Goal: Information Seeking & Learning: Learn about a topic

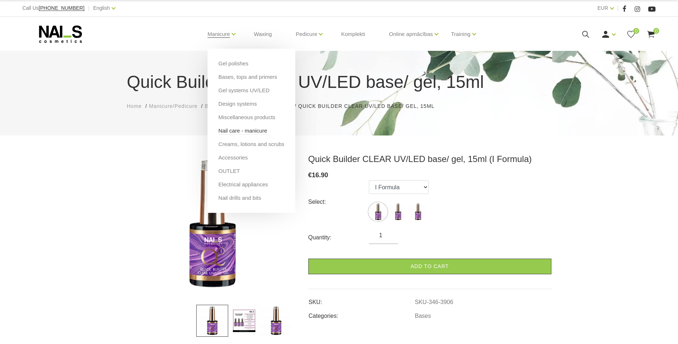
click at [234, 135] on link "Nail care - manicure" at bounding box center [242, 131] width 49 height 8
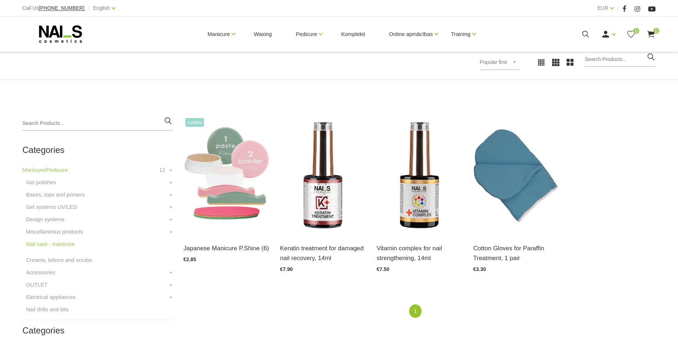
scroll to position [111, 0]
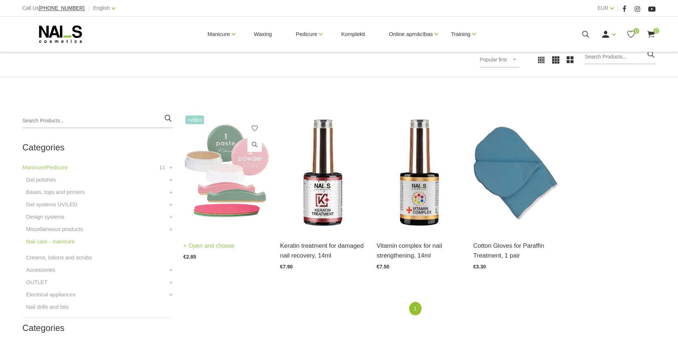
click at [233, 166] on img at bounding box center [227, 173] width 86 height 118
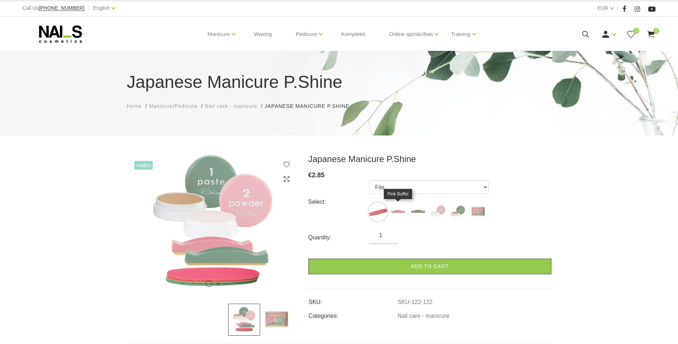
click at [397, 207] on img at bounding box center [398, 212] width 18 height 18
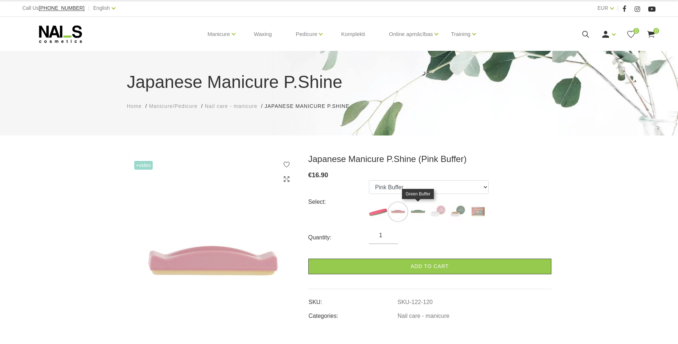
click at [417, 215] on img at bounding box center [418, 212] width 18 height 18
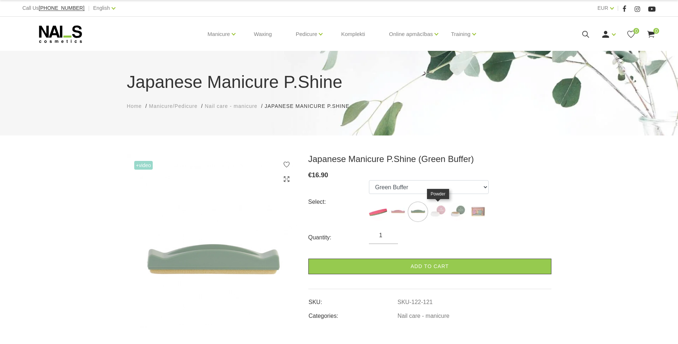
click at [438, 213] on img at bounding box center [438, 212] width 18 height 18
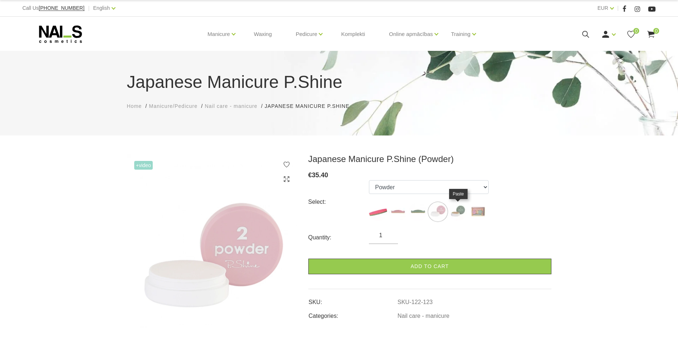
click at [450, 213] on img at bounding box center [458, 212] width 18 height 18
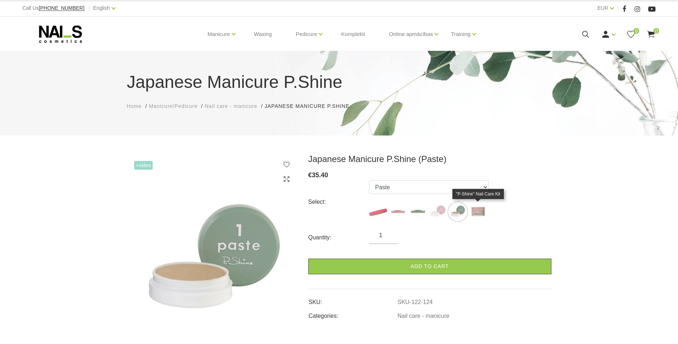
click at [476, 210] on img at bounding box center [478, 212] width 18 height 18
select select "127"
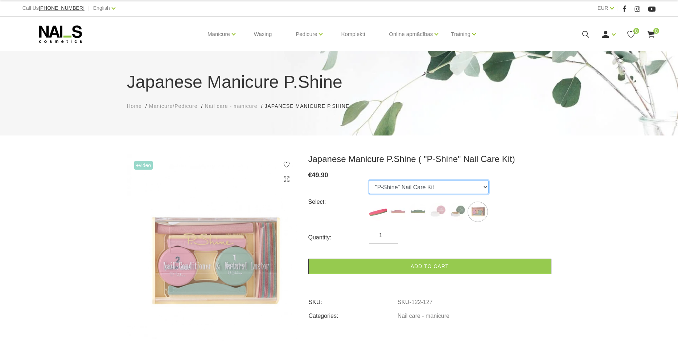
click at [369, 180] on select "File Pink Buffer Green Buffer Powder Paste "P-Shine" Nail Care Kit" at bounding box center [429, 187] width 120 height 14
drag, startPoint x: 423, startPoint y: 189, endPoint x: 536, endPoint y: 188, distance: 112.9
click at [536, 188] on div "Select: File Pink Buffer Green Buffer Powder Paste "P-Shine" Nail Care Kit" at bounding box center [429, 202] width 243 height 44
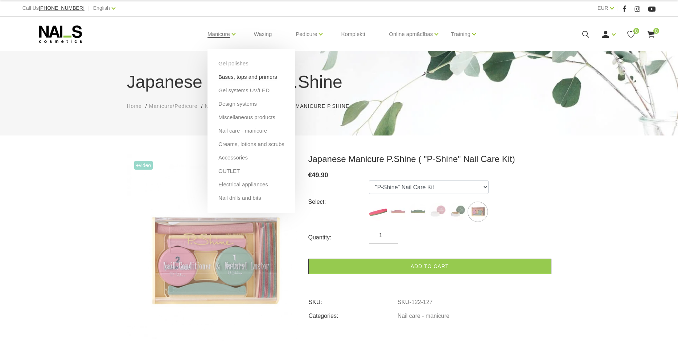
click at [245, 79] on link "Bases, tops and primers" at bounding box center [247, 77] width 59 height 8
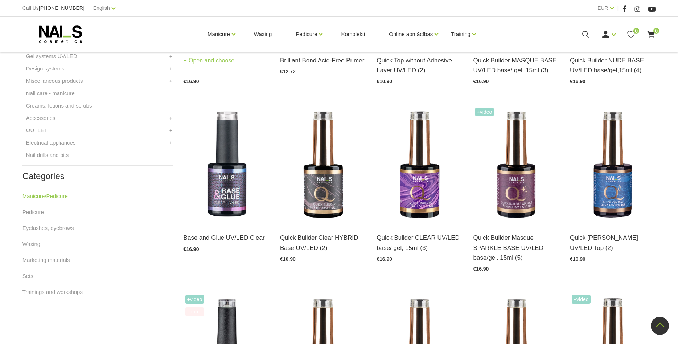
scroll to position [148, 0]
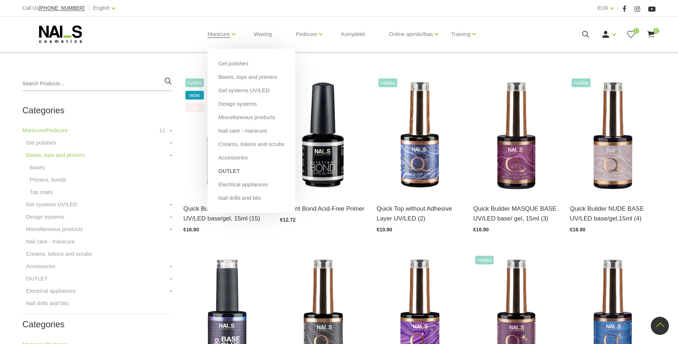
click at [230, 172] on link "OUTLET" at bounding box center [228, 171] width 21 height 8
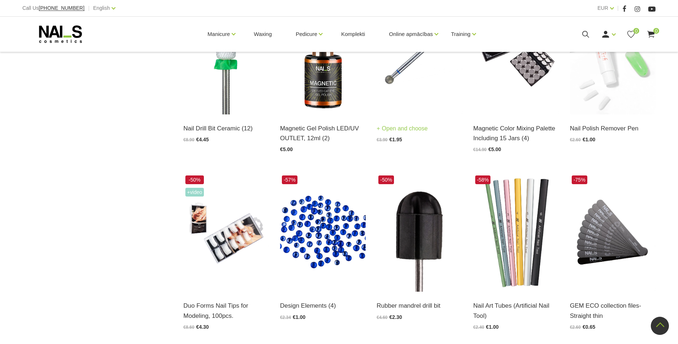
scroll to position [629, 0]
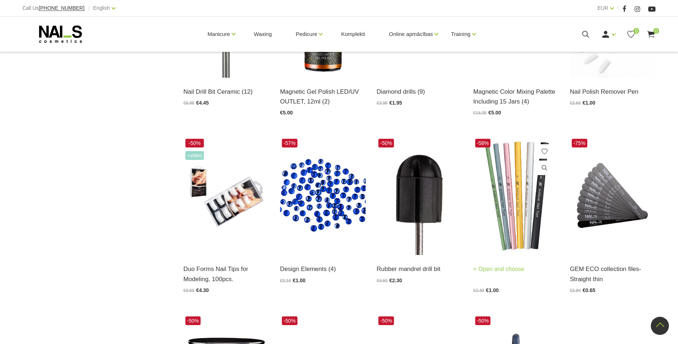
click at [501, 146] on img at bounding box center [517, 196] width 86 height 118
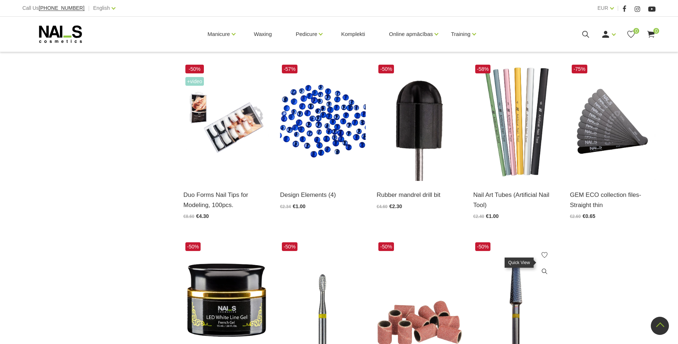
scroll to position [851, 0]
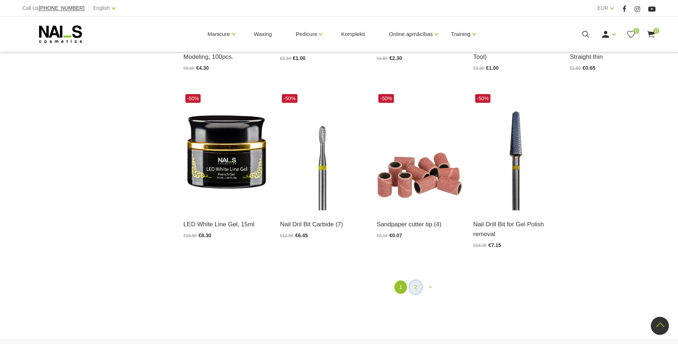
click at [412, 281] on link "2" at bounding box center [416, 286] width 12 height 13
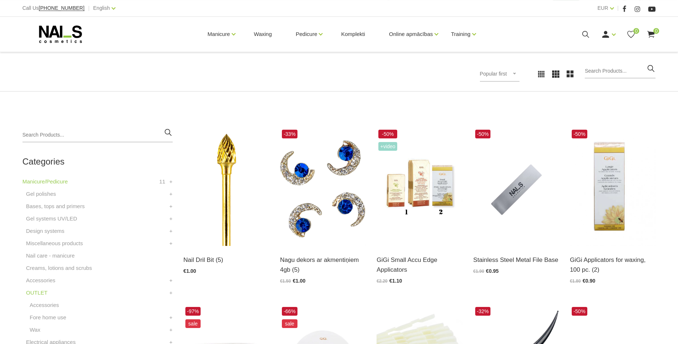
scroll to position [148, 0]
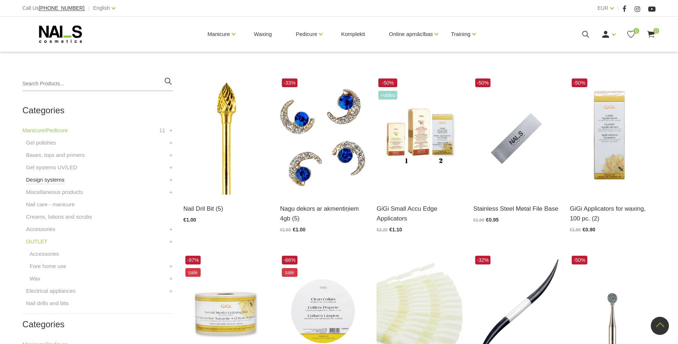
click at [57, 182] on link "Design systems" at bounding box center [45, 179] width 38 height 9
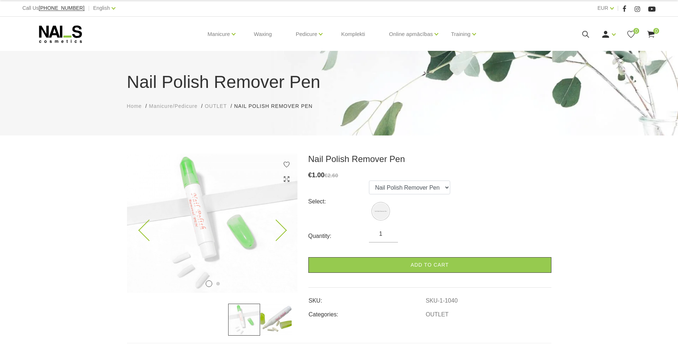
scroll to position [111, 0]
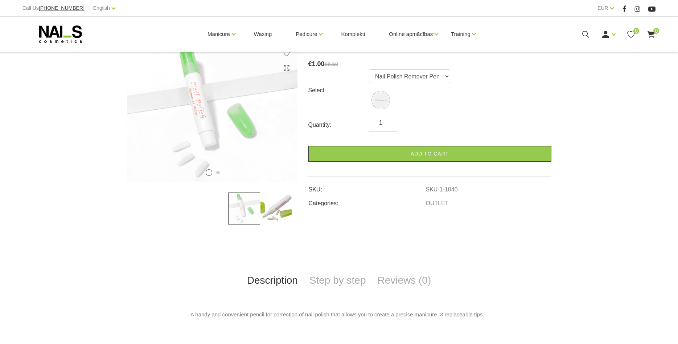
click at [264, 206] on img at bounding box center [276, 208] width 32 height 32
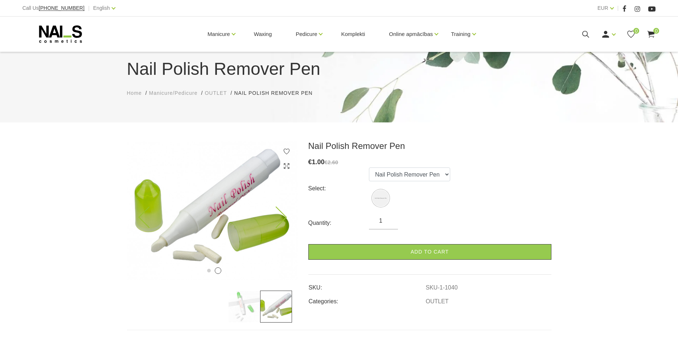
scroll to position [0, 0]
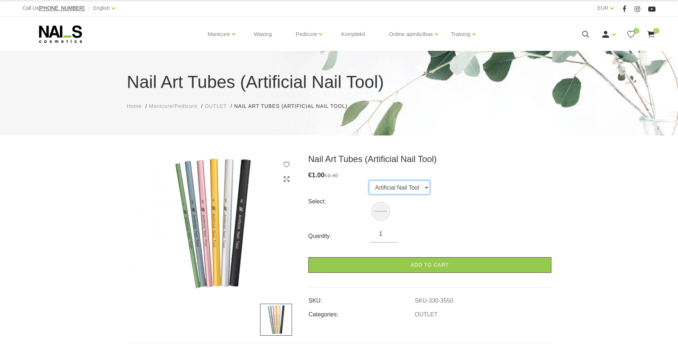
click at [369, 180] on select "Artificial Nail Tool" at bounding box center [399, 187] width 61 height 14
click at [408, 188] on select "Artificial Nail Tool" at bounding box center [399, 187] width 61 height 14
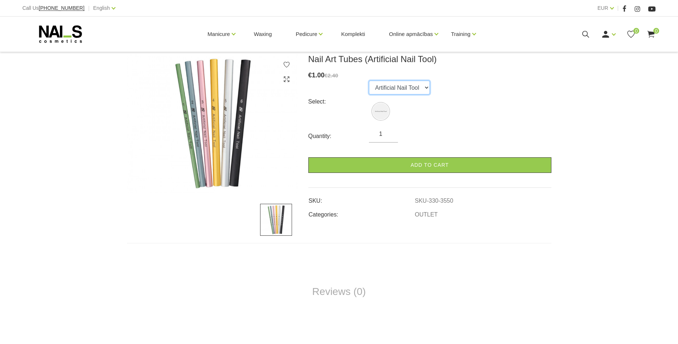
scroll to position [111, 0]
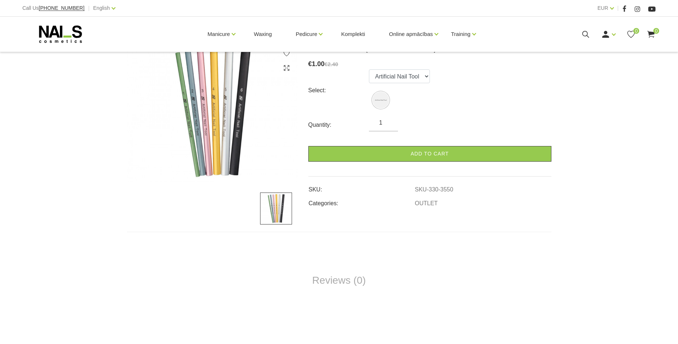
click at [206, 97] on img at bounding box center [212, 111] width 171 height 139
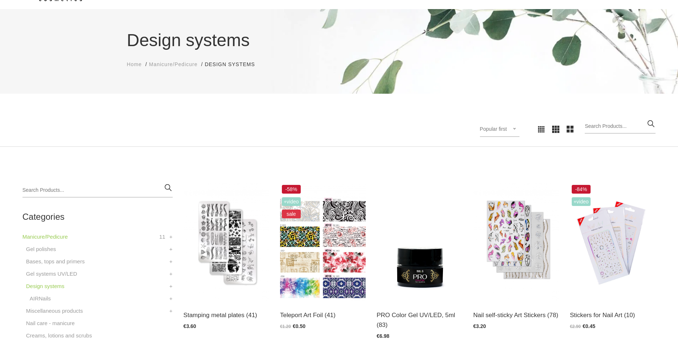
scroll to position [111, 0]
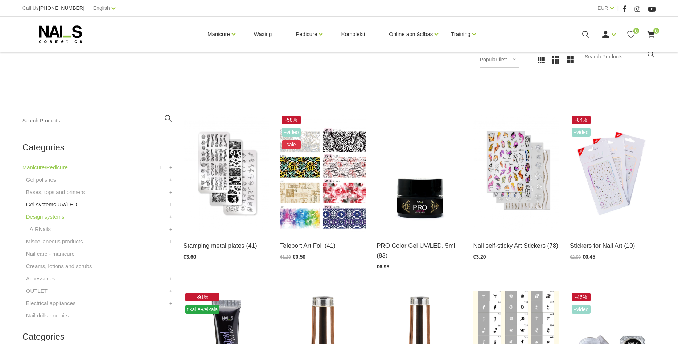
click at [64, 205] on link "Gel systems UV/LED" at bounding box center [51, 204] width 51 height 9
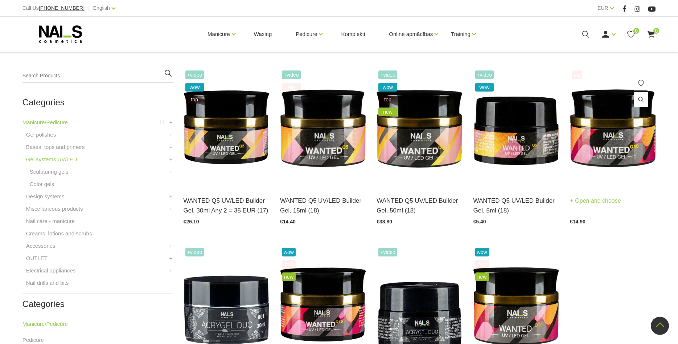
scroll to position [111, 0]
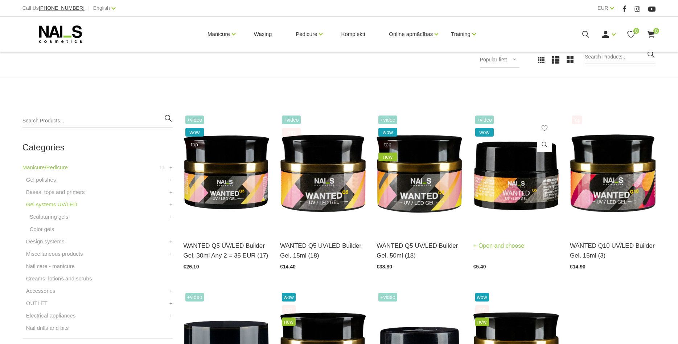
click at [498, 165] on img at bounding box center [517, 173] width 86 height 118
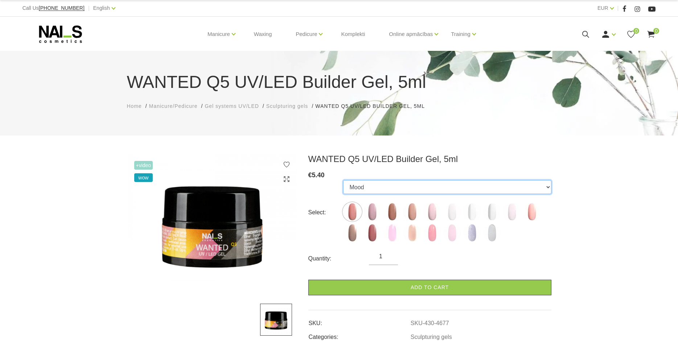
click at [343, 180] on select "Mood Nude Sparkle Caramel Macchiato Dream Rose Pastel Porcelain Premium Clear M…" at bounding box center [447, 187] width 208 height 14
drag, startPoint x: 375, startPoint y: 191, endPoint x: 369, endPoint y: 220, distance: 30.3
click at [369, 220] on label at bounding box center [372, 212] width 18 height 18
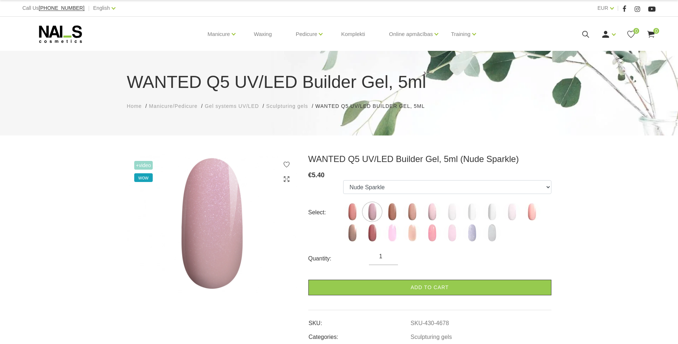
click at [384, 218] on label at bounding box center [392, 212] width 18 height 18
click at [395, 214] on img at bounding box center [392, 212] width 18 height 18
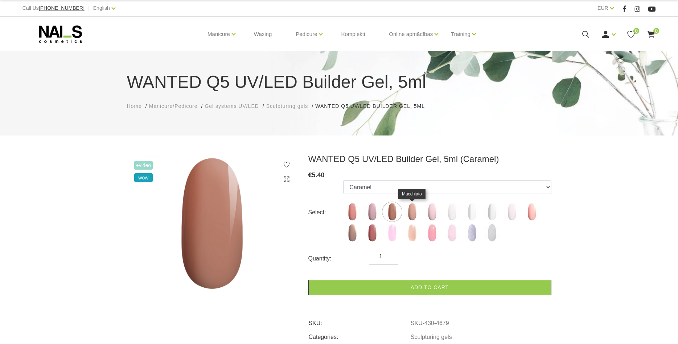
click at [408, 215] on img at bounding box center [412, 212] width 18 height 18
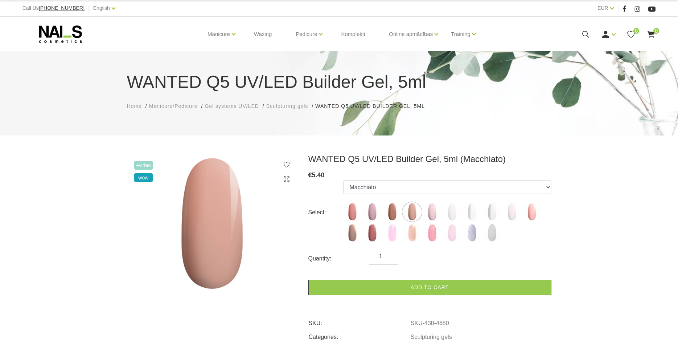
click at [416, 214] on img at bounding box center [412, 212] width 18 height 18
click at [438, 216] on img at bounding box center [432, 212] width 18 height 18
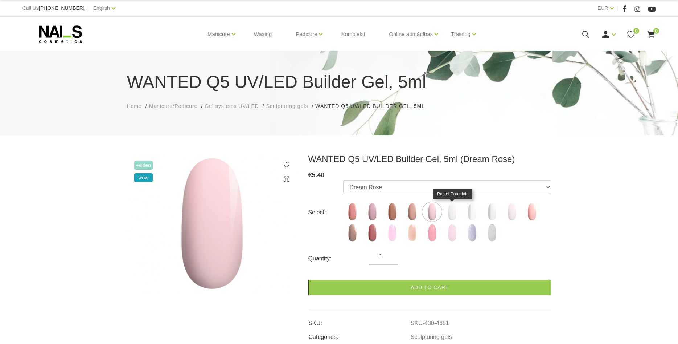
click at [450, 215] on img at bounding box center [452, 212] width 18 height 18
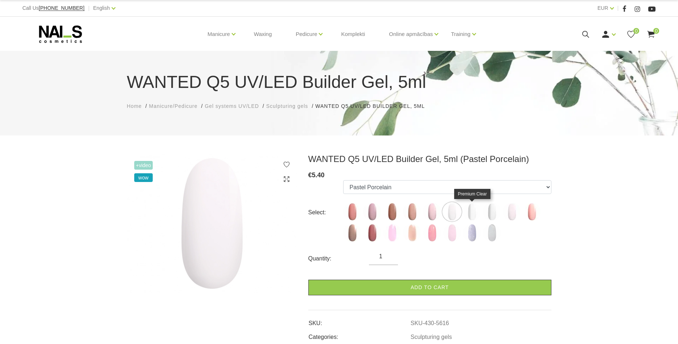
click at [472, 215] on img at bounding box center [472, 212] width 18 height 18
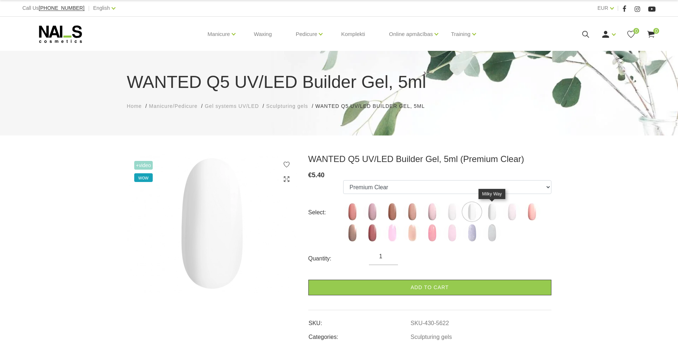
click at [494, 215] on img at bounding box center [492, 212] width 18 height 18
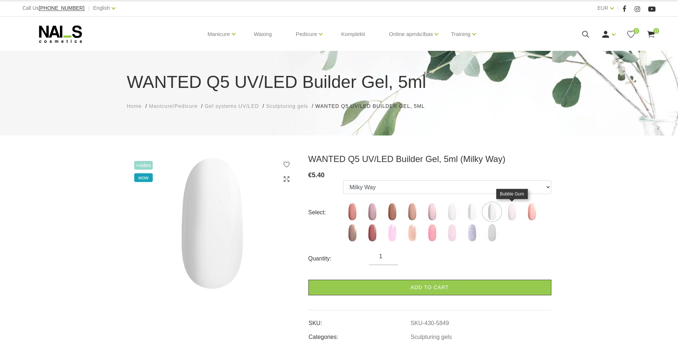
drag, startPoint x: 513, startPoint y: 213, endPoint x: 518, endPoint y: 213, distance: 5.5
click at [513, 213] on img at bounding box center [512, 212] width 18 height 18
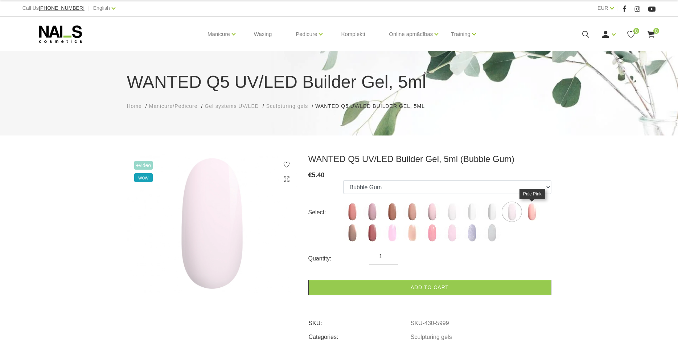
click at [539, 209] on img at bounding box center [532, 212] width 18 height 18
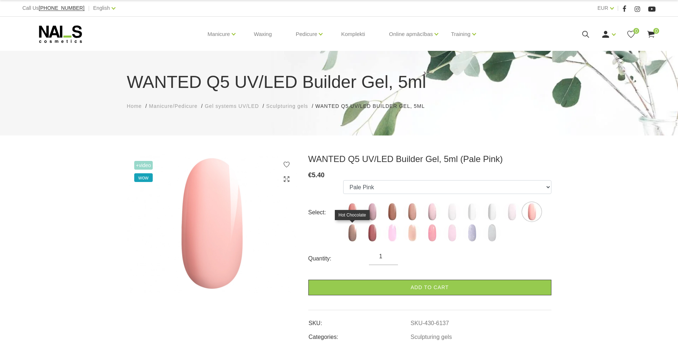
click at [353, 232] on img at bounding box center [352, 233] width 18 height 18
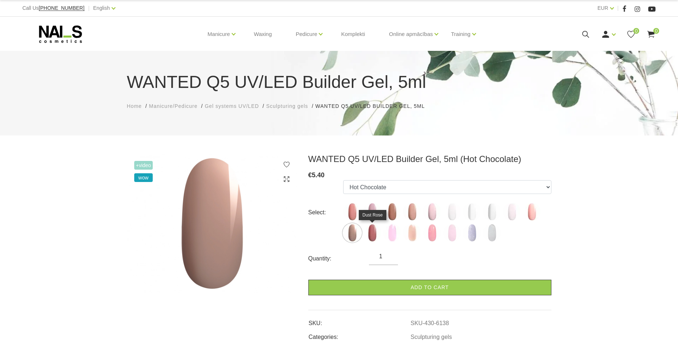
click at [370, 232] on img at bounding box center [372, 233] width 18 height 18
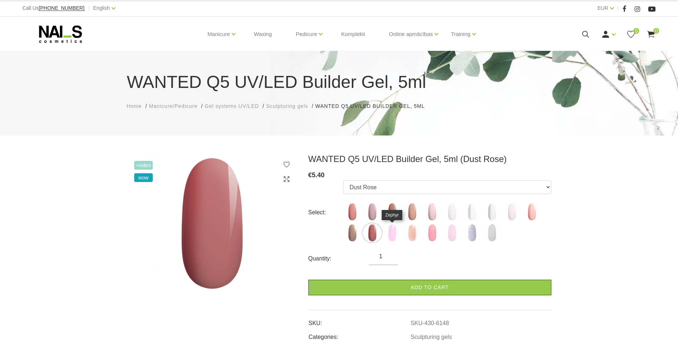
click at [396, 229] on img at bounding box center [392, 233] width 18 height 18
select select "6170"
